Goal: Information Seeking & Learning: Find specific page/section

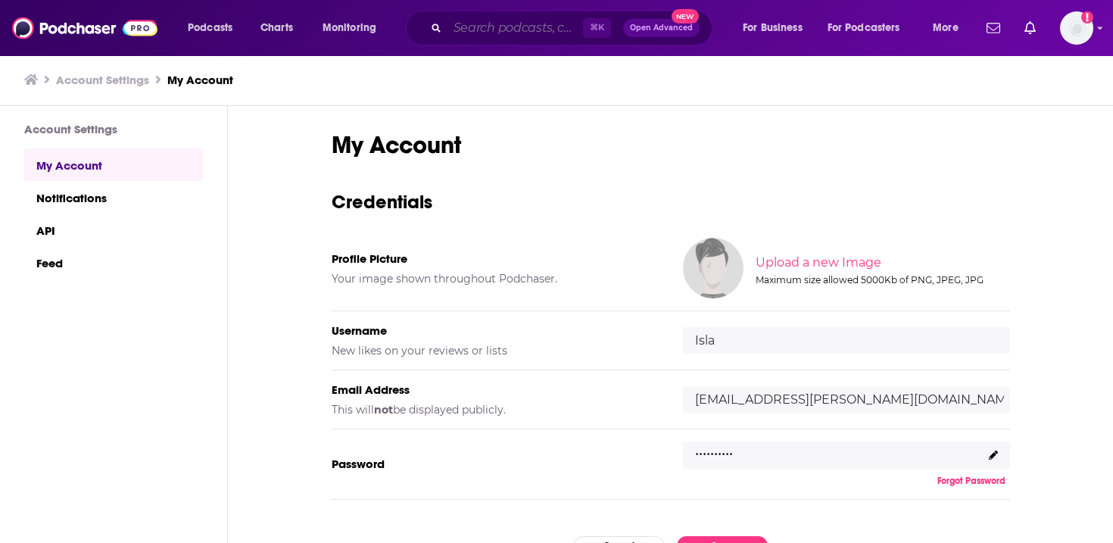
click at [495, 30] on input "Search podcasts, credits, & more..." at bounding box center [515, 28] width 136 height 24
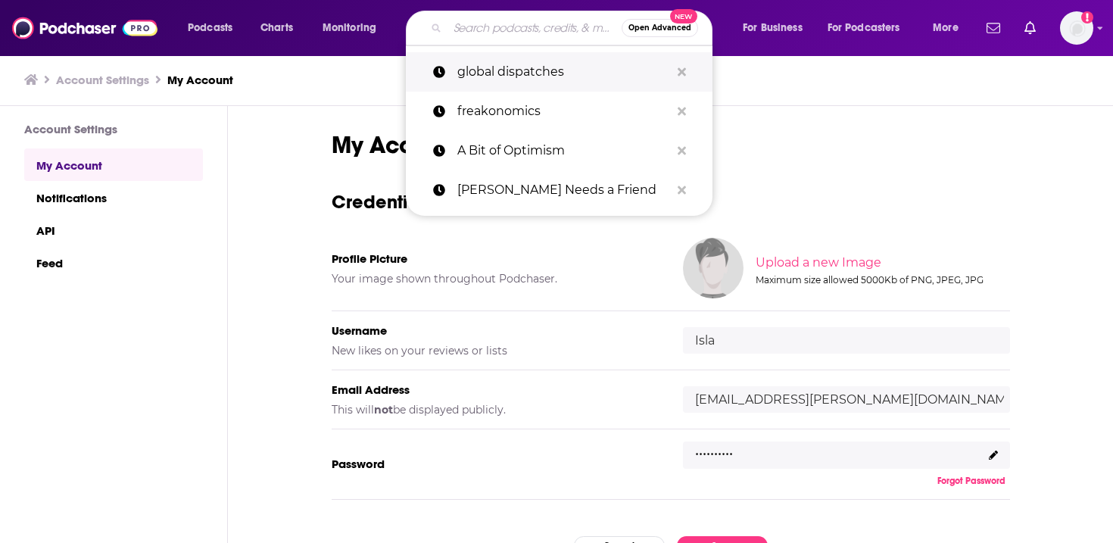
click at [500, 60] on p "global dispatches" at bounding box center [563, 71] width 213 height 39
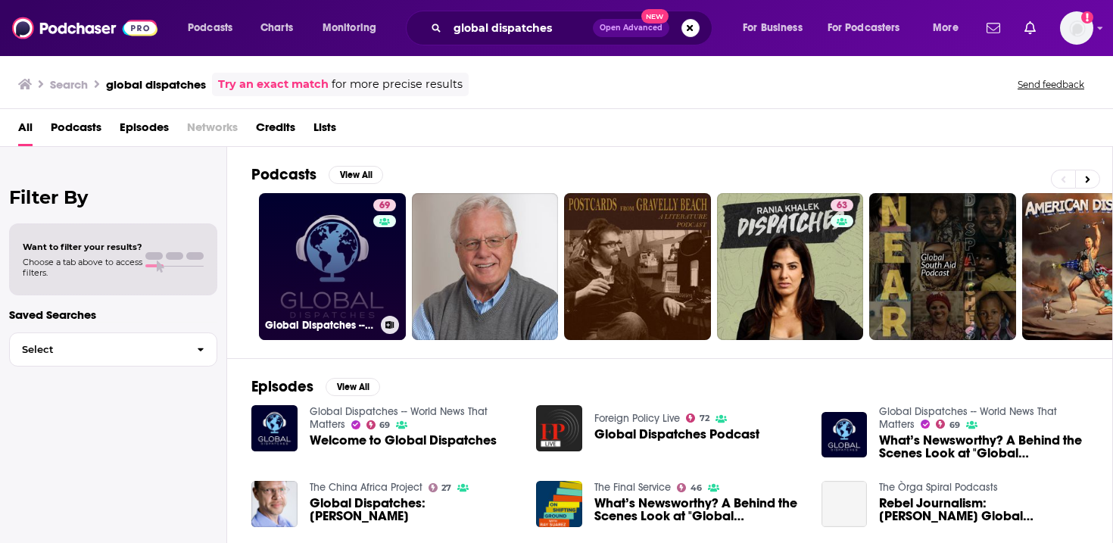
click at [332, 265] on link "69 Global Dispatches -- World News That Matters" at bounding box center [332, 266] width 147 height 147
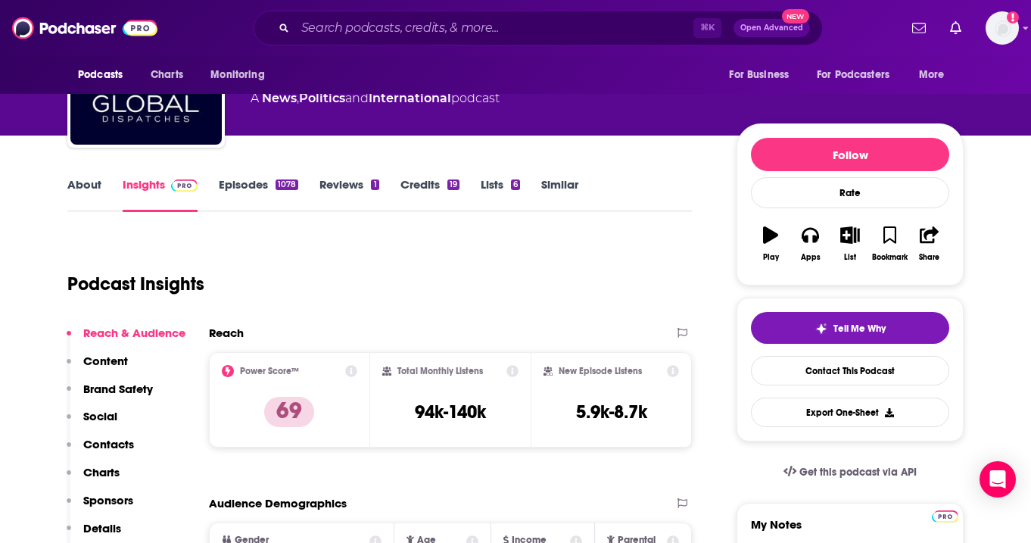
scroll to position [107, 0]
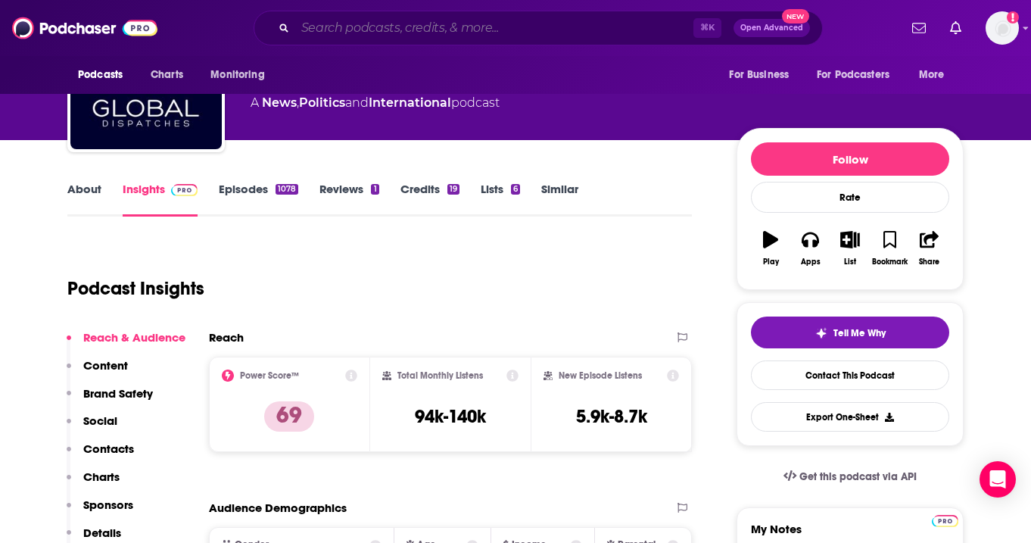
click at [358, 33] on input "Search podcasts, credits, & more..." at bounding box center [494, 28] width 398 height 24
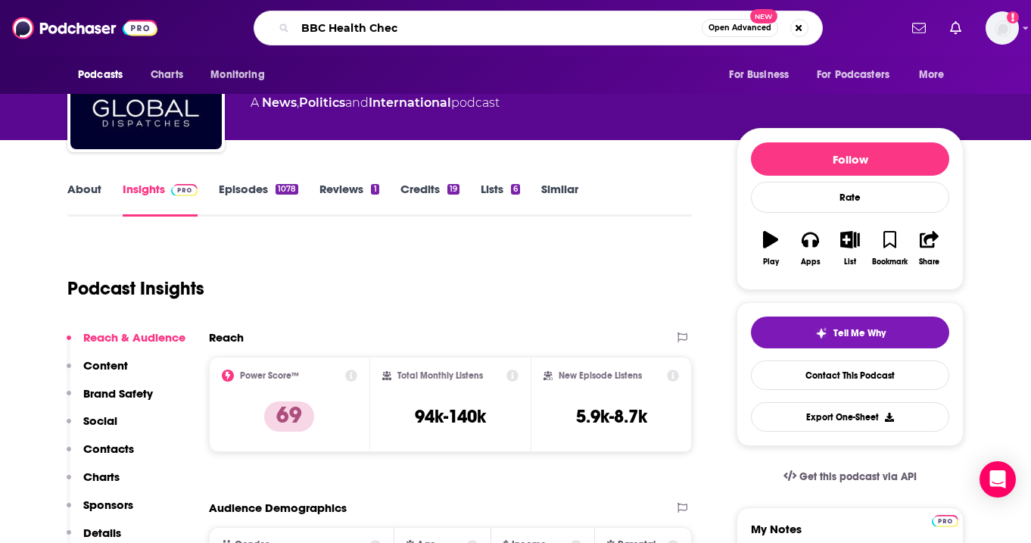
type input "BBC Health Check"
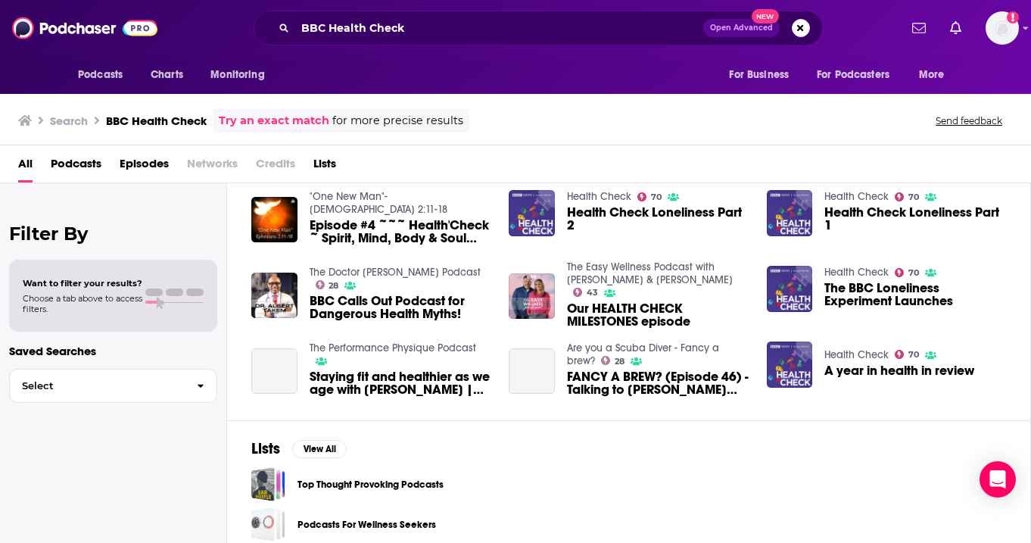
scroll to position [266, 0]
